Goal: Use online tool/utility: Utilize a website feature to perform a specific function

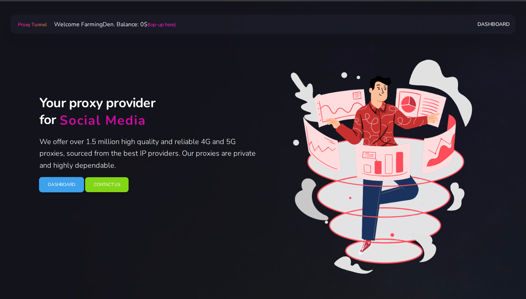
click at [62, 187] on link "Dashboard" at bounding box center [61, 184] width 45 height 15
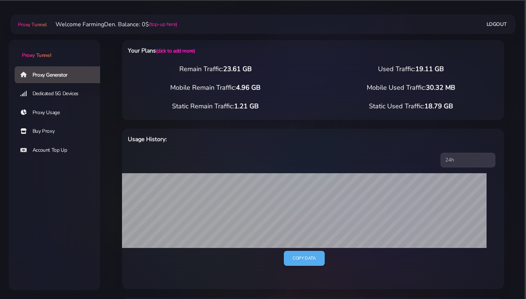
click at [59, 93] on link "Dedicated 5G Devices" at bounding box center [60, 93] width 91 height 17
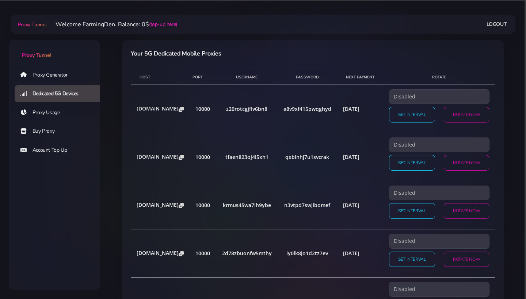
click at [55, 74] on link "Proxy Generator" at bounding box center [60, 74] width 91 height 17
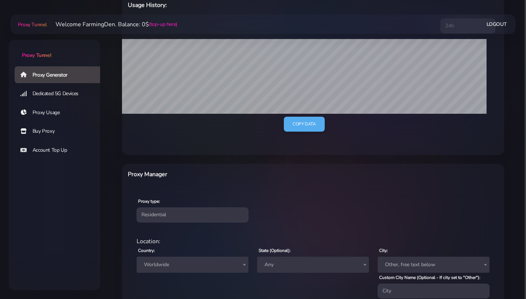
scroll to position [220, 0]
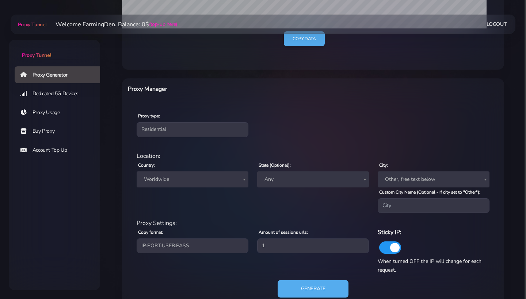
click at [183, 185] on span "Worldwide" at bounding box center [193, 180] width 112 height 16
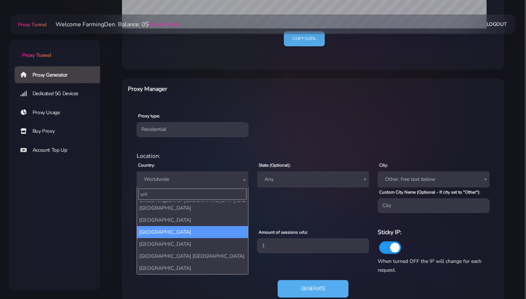
scroll to position [19, 0]
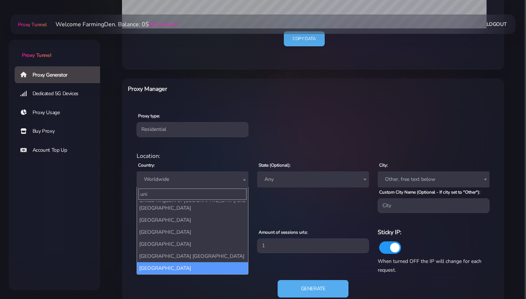
type input "uni"
select select "US"
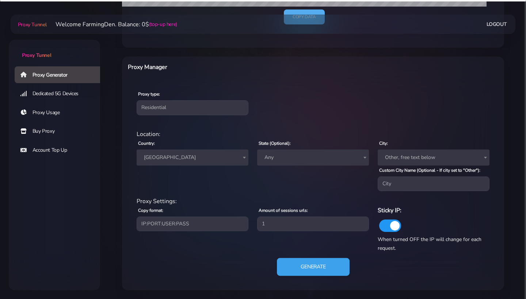
click at [312, 272] on button "Generate" at bounding box center [313, 267] width 73 height 18
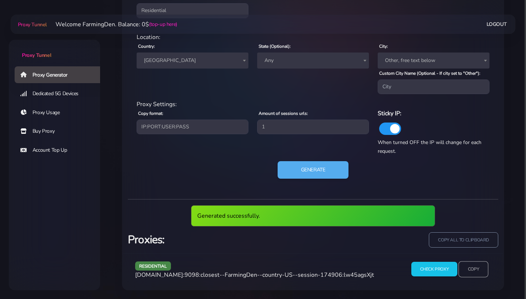
scroll to position [343, 0]
click at [469, 271] on input "Copy" at bounding box center [473, 269] width 30 height 16
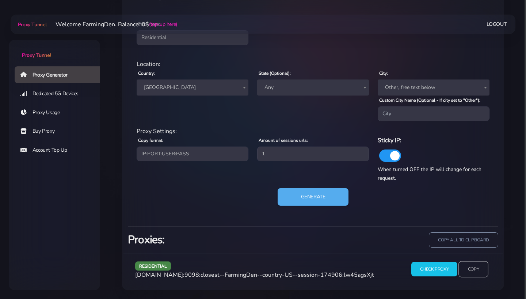
scroll to position [316, 0]
click at [327, 197] on button "Generate" at bounding box center [313, 197] width 73 height 18
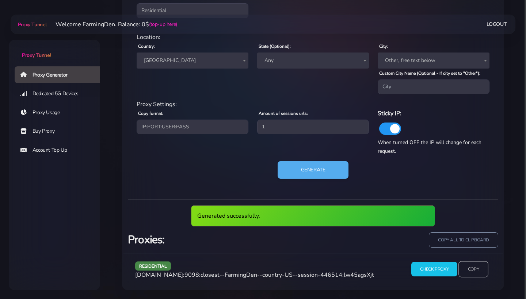
scroll to position [343, 0]
click at [465, 265] on input "Copy" at bounding box center [473, 269] width 30 height 16
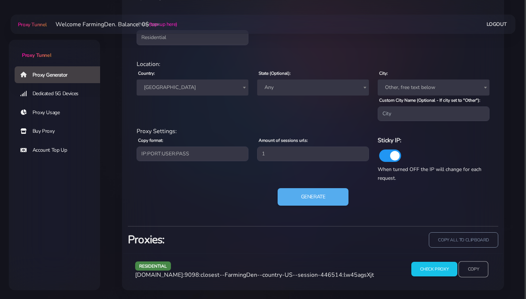
scroll to position [316, 0]
click at [325, 199] on button "Generate" at bounding box center [313, 197] width 73 height 18
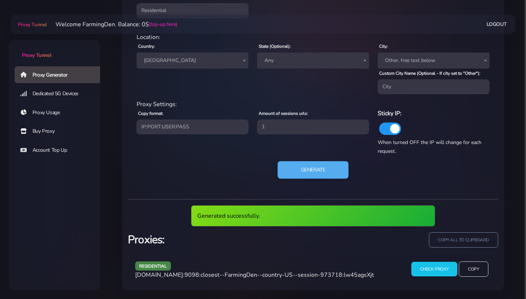
scroll to position [343, 0]
click at [462, 268] on input "Copy" at bounding box center [473, 269] width 30 height 16
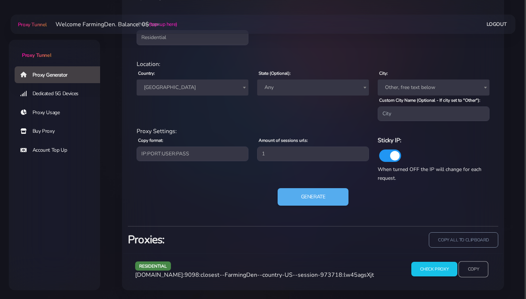
scroll to position [316, 0]
click at [321, 187] on div "residential Location: Country: Worldwide [GEOGRAPHIC_DATA] [GEOGRAPHIC_DATA] [G…" at bounding box center [313, 137] width 370 height 166
click at [321, 192] on button "Generate" at bounding box center [313, 197] width 73 height 18
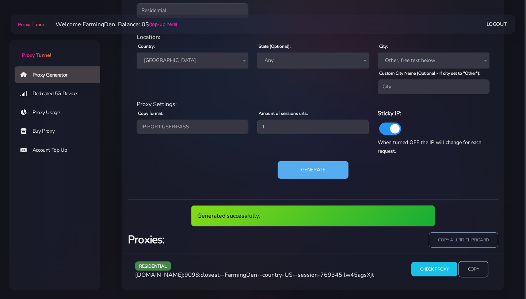
scroll to position [343, 0]
click at [474, 271] on input "Copy" at bounding box center [473, 269] width 30 height 16
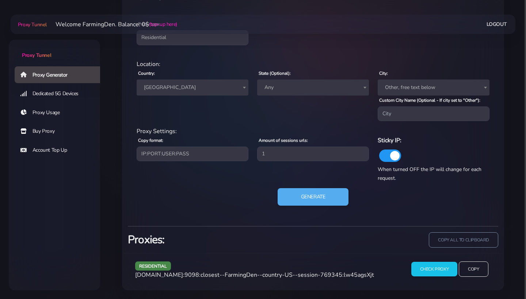
scroll to position [316, 0]
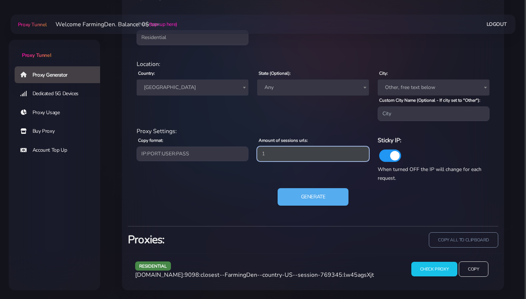
click at [284, 152] on input "1" at bounding box center [313, 154] width 112 height 15
type input "3"
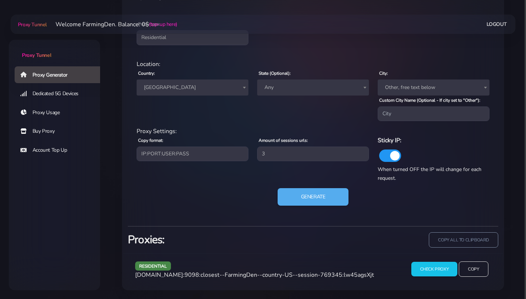
click at [308, 213] on div "residential Location: Country: Worldwide [GEOGRAPHIC_DATA] [GEOGRAPHIC_DATA] [G…" at bounding box center [313, 137] width 370 height 166
click at [311, 194] on button "Generate" at bounding box center [313, 197] width 73 height 18
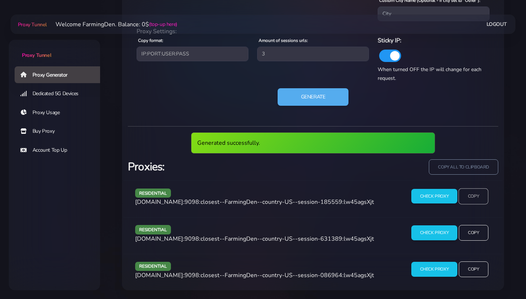
scroll to position [416, 0]
click at [463, 193] on input "Copy" at bounding box center [473, 196] width 30 height 16
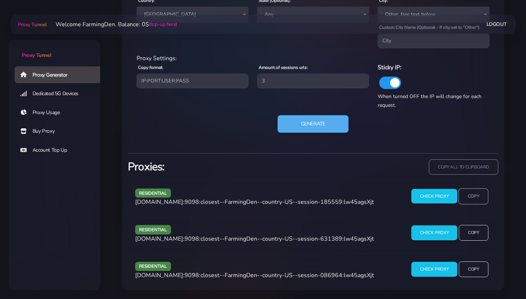
scroll to position [389, 0]
click at [468, 237] on input "Copy" at bounding box center [473, 233] width 30 height 16
click at [480, 273] on input "Copy" at bounding box center [473, 270] width 30 height 16
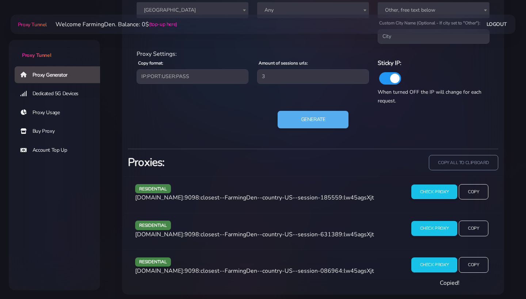
click at [353, 131] on div "Generate" at bounding box center [312, 122] width 361 height 23
click at [333, 124] on button "Generate" at bounding box center [313, 120] width 73 height 18
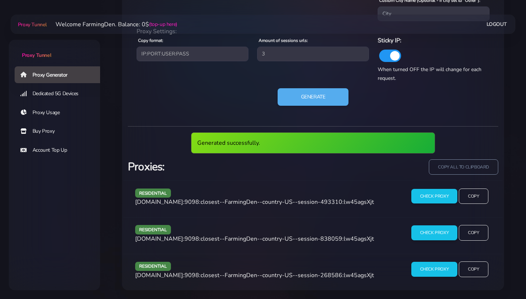
scroll to position [416, 0]
click at [469, 187] on div "residential [DOMAIN_NAME]:9098:closest--FarmingDen--country-US--session-493310:…" at bounding box center [312, 199] width 379 height 37
click at [469, 199] on input "Copy" at bounding box center [473, 196] width 30 height 16
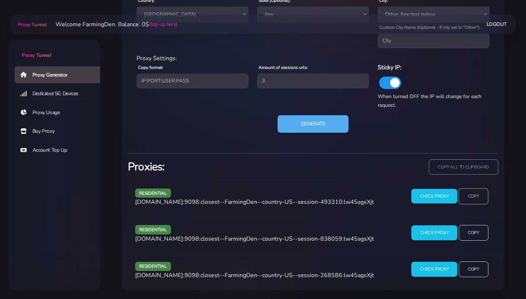
scroll to position [389, 0]
click at [474, 230] on input "Copy" at bounding box center [473, 233] width 30 height 16
click at [475, 271] on input "Copy" at bounding box center [473, 270] width 30 height 16
